Goal: Contribute content

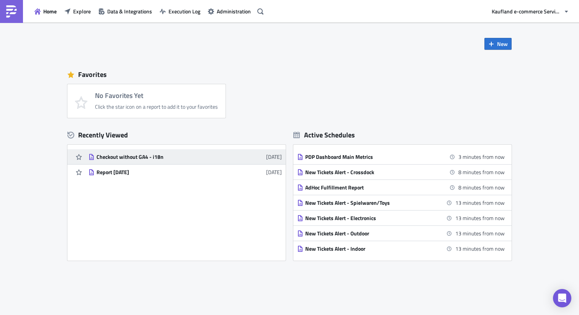
click at [154, 150] on link "Checkout without GA4 - i18n [DATE]" at bounding box center [184, 156] width 193 height 15
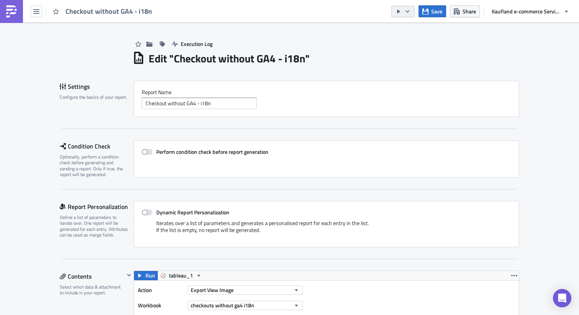
click at [400, 9] on icon "button" at bounding box center [399, 11] width 6 height 6
click at [366, 43] on div "Execution Log" at bounding box center [325, 36] width 387 height 27
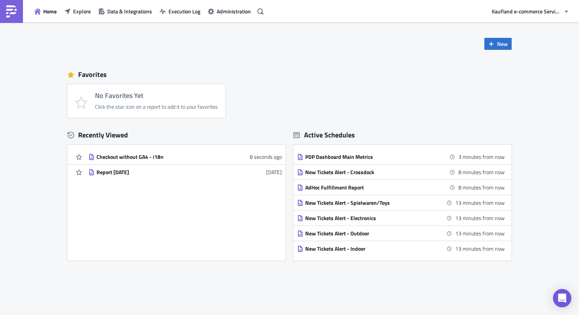
click at [28, 9] on div "Home Explore Data & Integrations Execution Log Administration" at bounding box center [133, 11] width 266 height 23
click at [39, 11] on icon "button" at bounding box center [37, 11] width 6 height 6
click at [76, 158] on icon "button" at bounding box center [79, 157] width 6 height 6
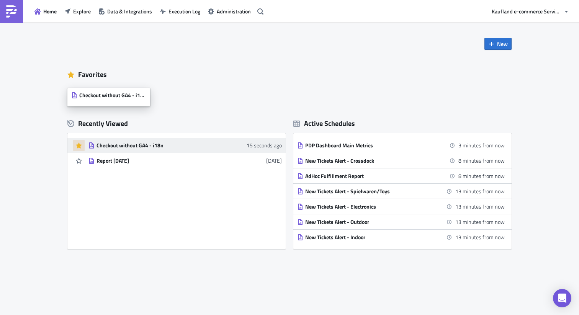
click at [111, 93] on span "Checkout without GA4 - i18n" at bounding box center [112, 95] width 67 height 7
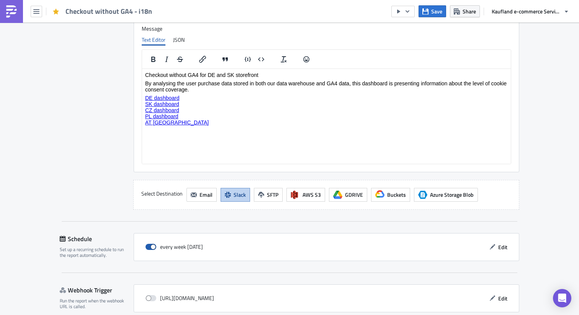
scroll to position [1316, 0]
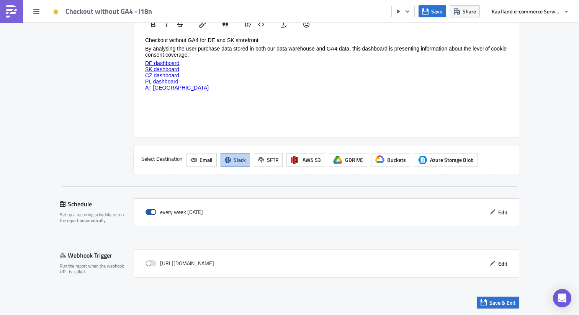
click at [148, 213] on span at bounding box center [150, 212] width 11 height 6
click at [148, 213] on input "checkbox" at bounding box center [149, 212] width 5 height 5
checkbox input "false"
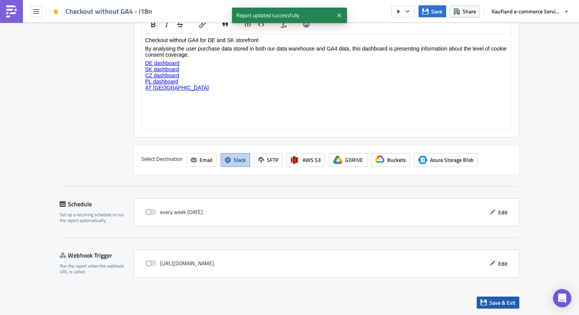
click at [505, 308] on button "Save & Exit" at bounding box center [498, 303] width 42 height 12
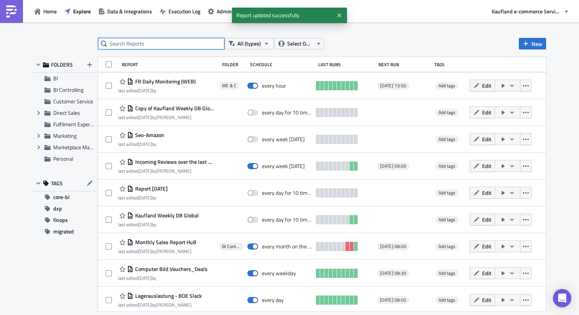
click at [151, 42] on input "text" at bounding box center [161, 43] width 126 height 11
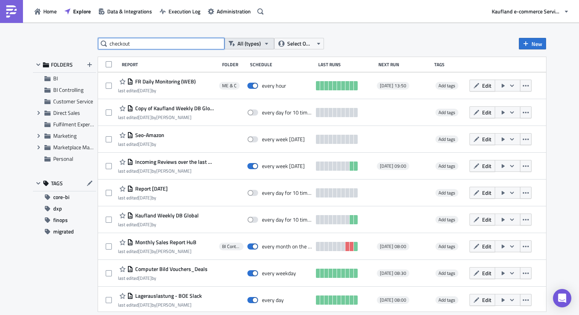
type input "checkout"
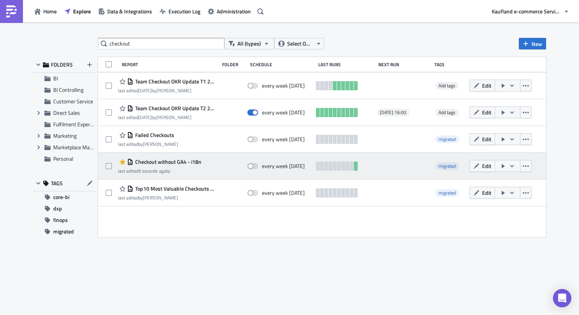
click at [198, 165] on span "Checkout without GA4 - i18n" at bounding box center [167, 162] width 68 height 7
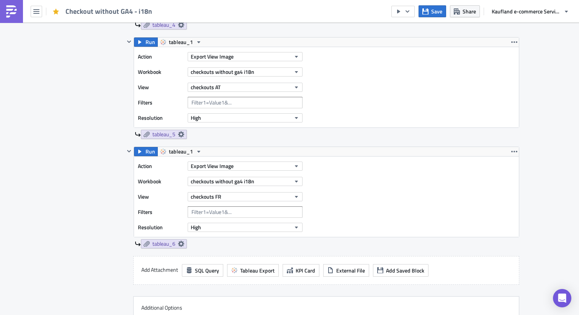
scroll to position [711, 0]
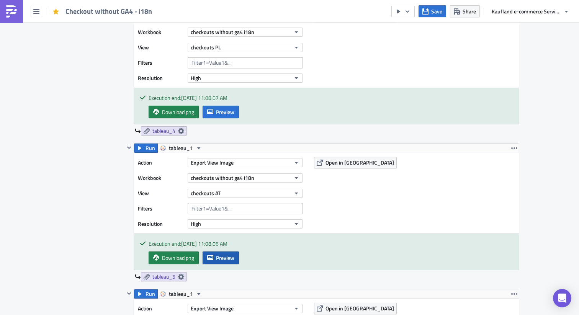
click at [219, 257] on span "Preview" at bounding box center [225, 258] width 18 height 8
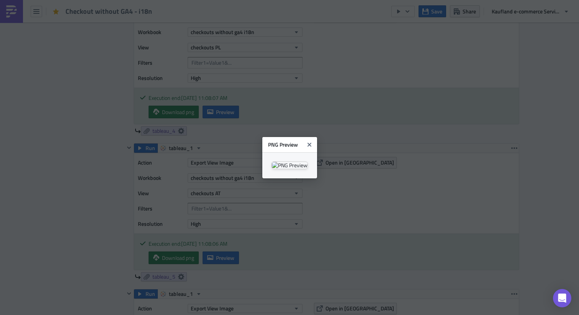
click at [498, 186] on body "Checkout without GA4 - i18n Save Share Kaufland e-commerce Services GmbH & Co. …" at bounding box center [289, 158] width 579 height 316
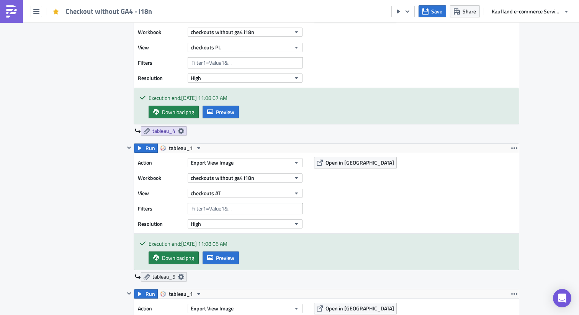
click at [165, 278] on span "tableau_5" at bounding box center [163, 276] width 23 height 7
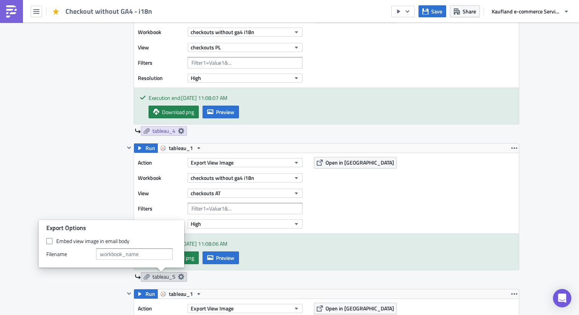
click at [178, 278] on icon at bounding box center [181, 277] width 6 height 6
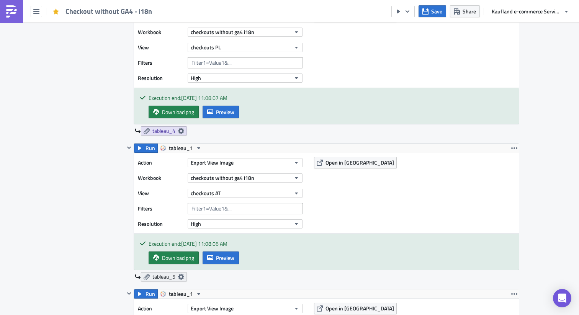
click at [178, 278] on icon at bounding box center [181, 277] width 6 height 6
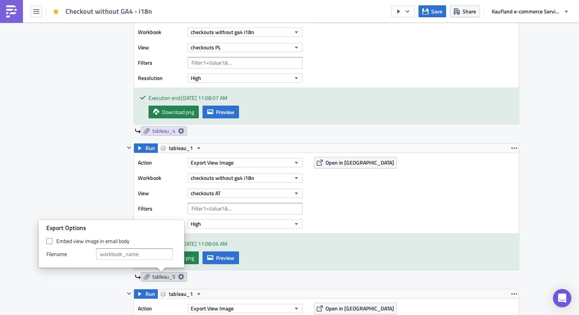
click at [178, 278] on icon at bounding box center [181, 277] width 6 height 6
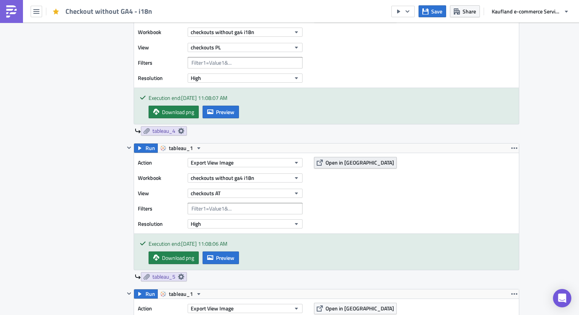
click at [349, 166] on span "Open in [GEOGRAPHIC_DATA]" at bounding box center [359, 163] width 69 height 8
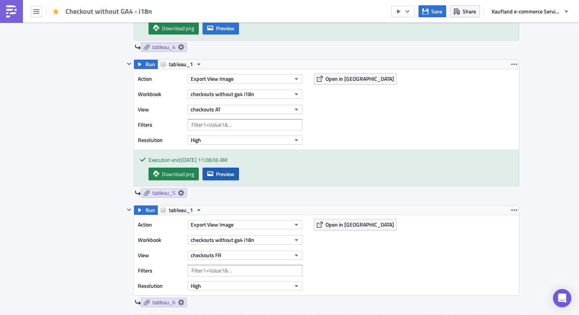
scroll to position [805, 0]
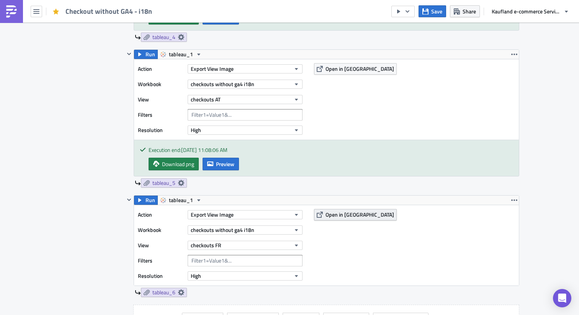
click at [343, 219] on span "Open in [GEOGRAPHIC_DATA]" at bounding box center [359, 215] width 69 height 8
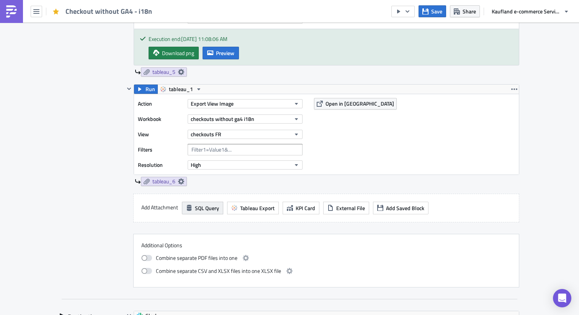
scroll to position [912, 0]
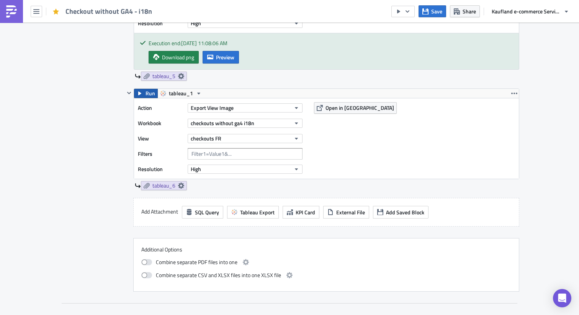
click at [147, 95] on span "Run" at bounding box center [150, 93] width 10 height 9
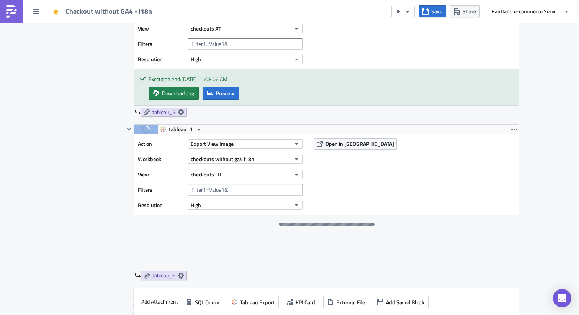
scroll to position [893, 0]
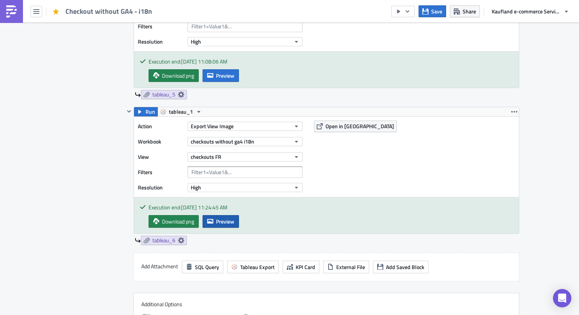
click at [212, 222] on button "Preview" at bounding box center [221, 221] width 36 height 13
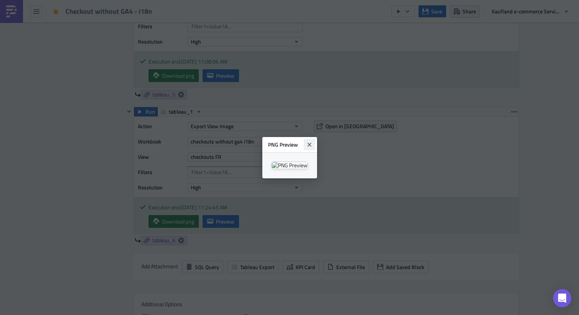
click at [315, 139] on button "Close" at bounding box center [309, 144] width 11 height 11
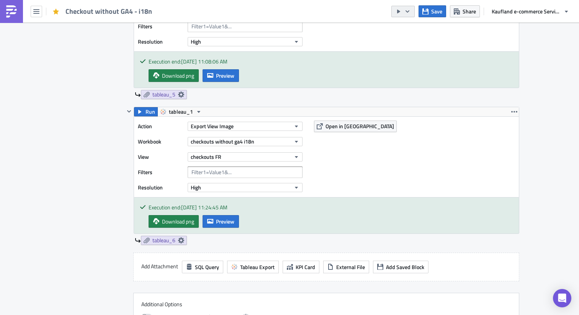
click at [406, 11] on icon "button" at bounding box center [407, 11] width 6 height 6
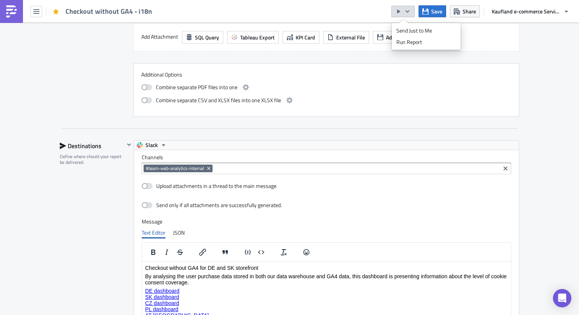
scroll to position [1325, 0]
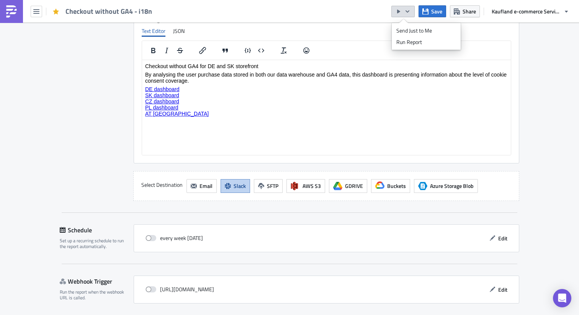
click at [192, 111] on p "DE dashboard SK dashboard CZ dashboard PL dashboard AT [GEOGRAPHIC_DATA]" at bounding box center [326, 101] width 363 height 31
drag, startPoint x: 183, startPoint y: 116, endPoint x: 144, endPoint y: 113, distance: 39.6
click at [144, 113] on html "Checkout without GA4 for DE and SK storefront By analysing the user purchase da…" at bounding box center [326, 102] width 369 height 85
copy link "AT [GEOGRAPHIC_DATA]"
click at [171, 119] on p "Rich Text Area. Press ALT-0 for help." at bounding box center [326, 122] width 363 height 6
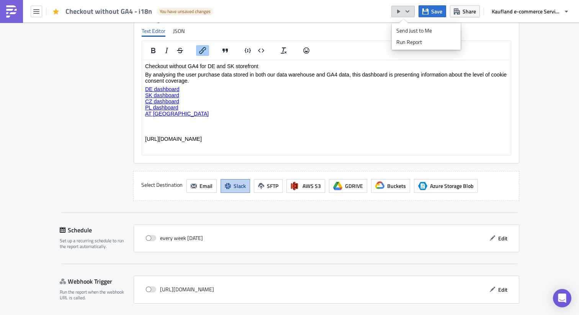
click at [188, 112] on p "DE dashboard SK dashboard CZ dashboard PL dashboard AT dashbaord﻿" at bounding box center [326, 101] width 363 height 31
click at [186, 114] on p "DE dashboard SK dashboard CZ dashboard PL dashboard AT dashbaord﻿" at bounding box center [326, 101] width 363 height 31
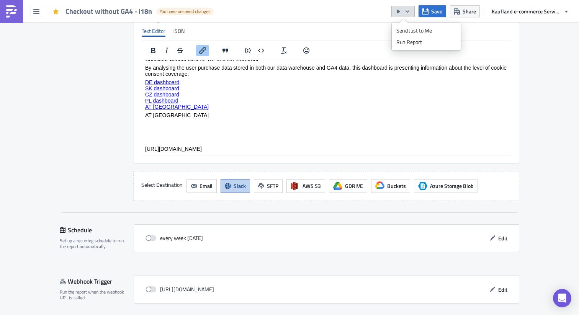
click at [186, 103] on p "DE dashboard SK dashboard CZ dashboard PL dashboard AT dashbaord﻿" at bounding box center [326, 94] width 363 height 31
drag, startPoint x: 185, startPoint y: 131, endPoint x: 144, endPoint y: 125, distance: 42.1
click at [144, 125] on html "Checkout without GA4 for DE and SK storefront By analysing the user purchase da…" at bounding box center [326, 112] width 369 height 119
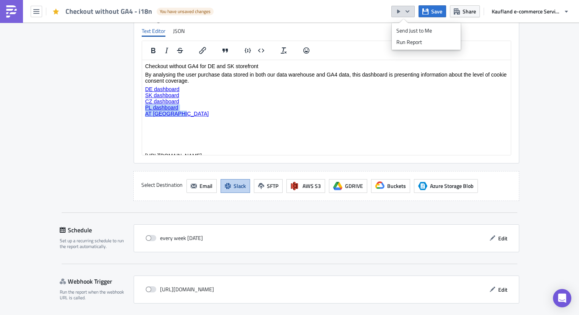
drag, startPoint x: 183, startPoint y: 116, endPoint x: 143, endPoint y: 107, distance: 40.7
click at [143, 107] on html "Checkout without GA4 for DE and SK storefront By analysing the user purchase da…" at bounding box center [326, 111] width 369 height 102
copy p "PL dashboard AT dashbaord﻿"
click at [152, 120] on p "Rich Text Area. Press ALT-0 for help." at bounding box center [326, 122] width 363 height 6
click at [185, 114] on p "DE dashboard SK dashboard CZ dashboard PL dashboard AT dashbaord﻿" at bounding box center [326, 101] width 363 height 31
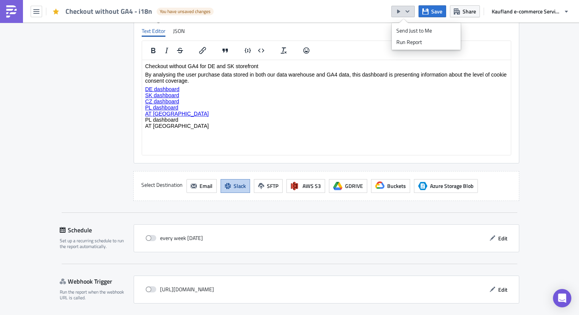
click at [163, 121] on p "DE dashboard SK dashboard CZ dashboard PL dashboard AT dashbaord PL dashboard A…" at bounding box center [326, 107] width 363 height 43
click at [145, 119] on p "DE dashboard SK dashboard CZ dashboard PL dashboard AT dashbaord﻿ AT [GEOGRAPHI…" at bounding box center [326, 104] width 363 height 37
click at [145, 119] on p "DE dashboard SK dashboard CZ dashboard PL dashboard AT dashbaord AT [GEOGRAPHIC…" at bounding box center [326, 104] width 363 height 37
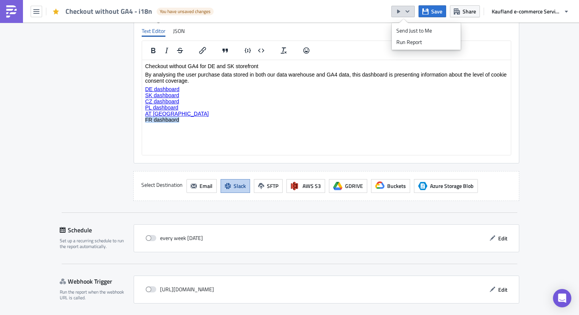
drag, startPoint x: 182, startPoint y: 119, endPoint x: 145, endPoint y: 119, distance: 36.8
click at [145, 119] on p "DE dashboard SK dashboard CZ dashboard PL dashboard AT dashbaord FR dashbaord" at bounding box center [326, 104] width 363 height 37
click at [392, 131] on body "Checkout without GA4 for DE and SK storefront By analysing the user purchase da…" at bounding box center [326, 114] width 363 height 102
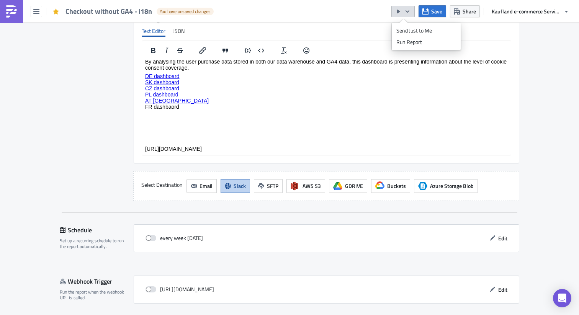
click at [283, 145] on body "Checkout without GA4 for DE and SK storefront By analysing the user purchase da…" at bounding box center [326, 101] width 363 height 102
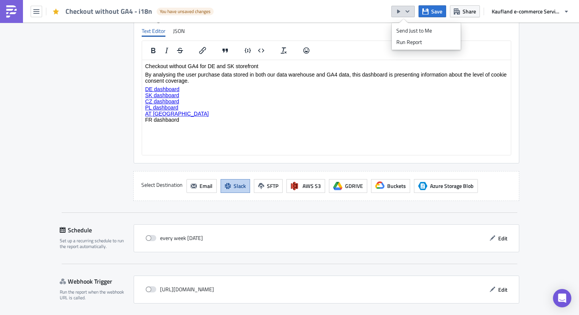
click at [162, 121] on p "DE dashboard SK dashboard CZ dashboard PL dashboard AT dashbaord FR dashbaord" at bounding box center [326, 104] width 363 height 37
click at [203, 52] on icon "Insert/edit link" at bounding box center [202, 50] width 9 height 9
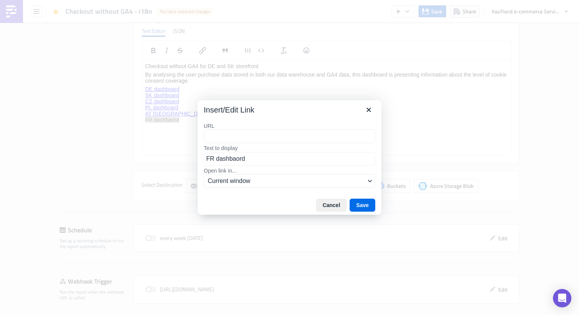
type input "[URL][DOMAIN_NAME]"
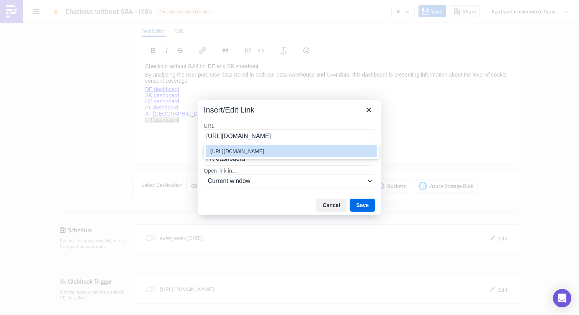
click at [326, 156] on div "[URL][DOMAIN_NAME]" at bounding box center [292, 151] width 164 height 9
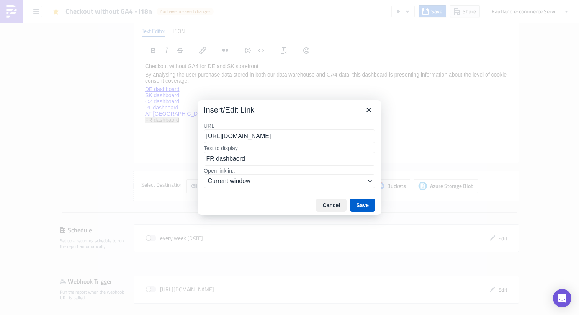
click at [361, 201] on button "Save" at bounding box center [363, 205] width 26 height 13
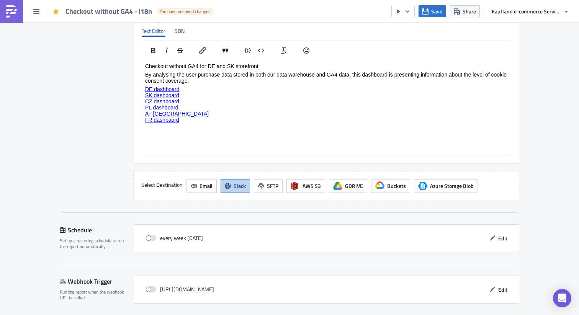
click at [172, 121] on link "FR dashbaord" at bounding box center [162, 119] width 34 height 6
click at [169, 121] on link "FR dashbaord" at bounding box center [162, 119] width 34 height 6
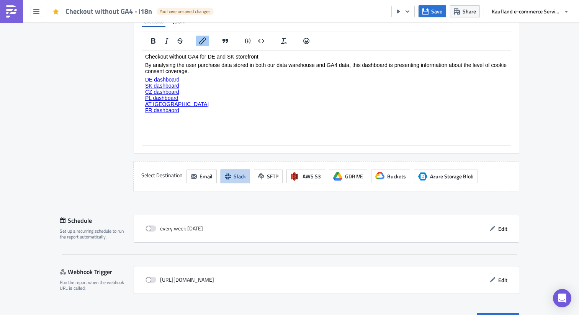
scroll to position [1338, 0]
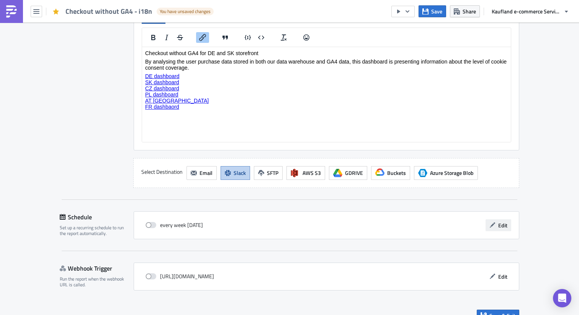
click at [495, 231] on button "Edit" at bounding box center [498, 225] width 26 height 12
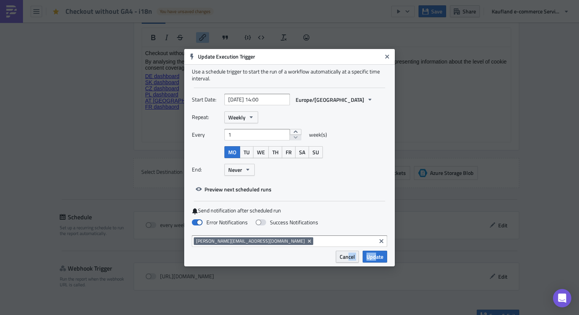
drag, startPoint x: 377, startPoint y: 258, endPoint x: 348, endPoint y: 257, distance: 28.8
click at [348, 257] on div "Cancel Update" at bounding box center [338, 257] width 98 height 12
click at [348, 257] on span "Cancel" at bounding box center [347, 257] width 15 height 8
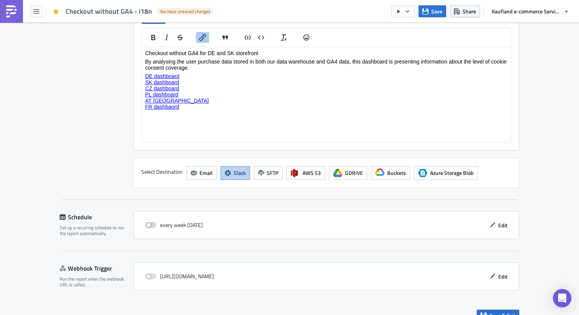
click at [145, 226] on span at bounding box center [150, 225] width 11 height 6
click at [147, 226] on input "checkbox" at bounding box center [149, 225] width 5 height 5
checkbox input "true"
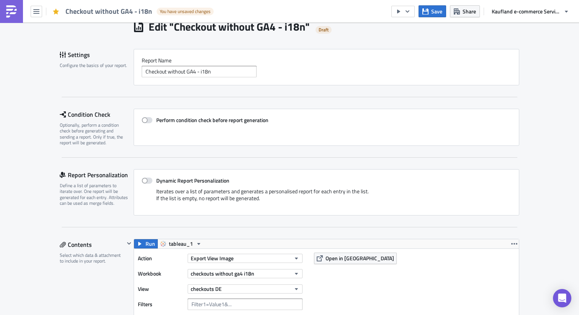
scroll to position [157, 0]
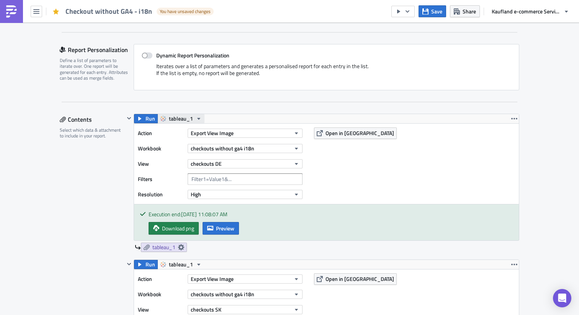
click at [196, 118] on icon "button" at bounding box center [199, 119] width 6 height 6
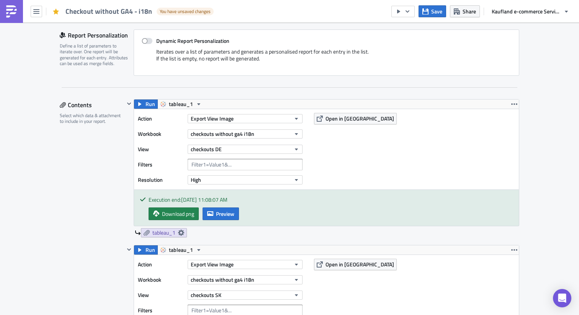
scroll to position [170, 0]
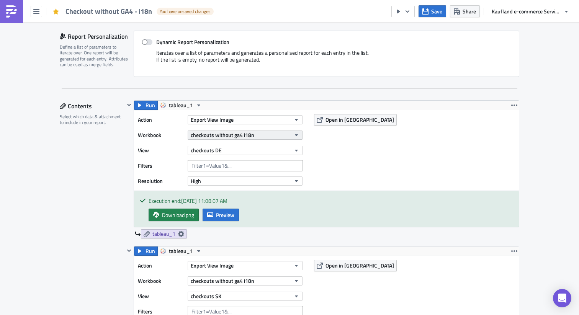
click at [258, 134] on button "checkouts without ga4 i18n" at bounding box center [245, 135] width 115 height 9
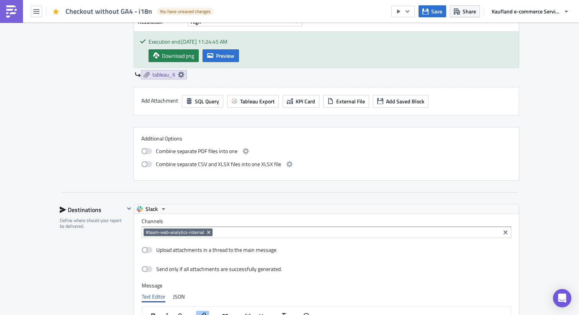
scroll to position [1353, 0]
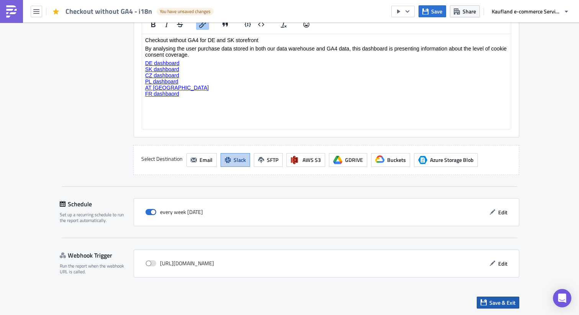
click at [494, 305] on span "Save & Exit" at bounding box center [502, 303] width 26 height 8
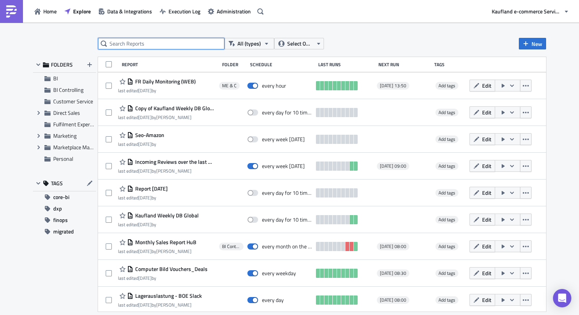
click at [195, 42] on input "text" at bounding box center [161, 43] width 126 height 11
type input "checkout"
